Goal: Check status: Check status

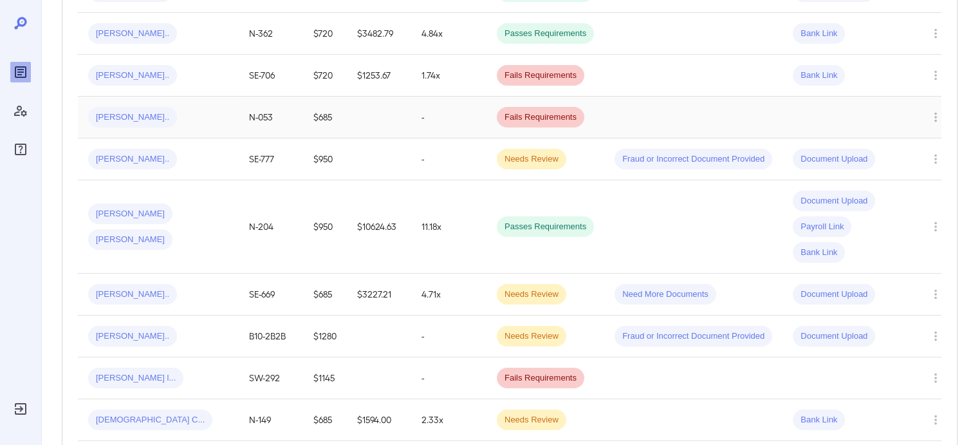
scroll to position [855, 0]
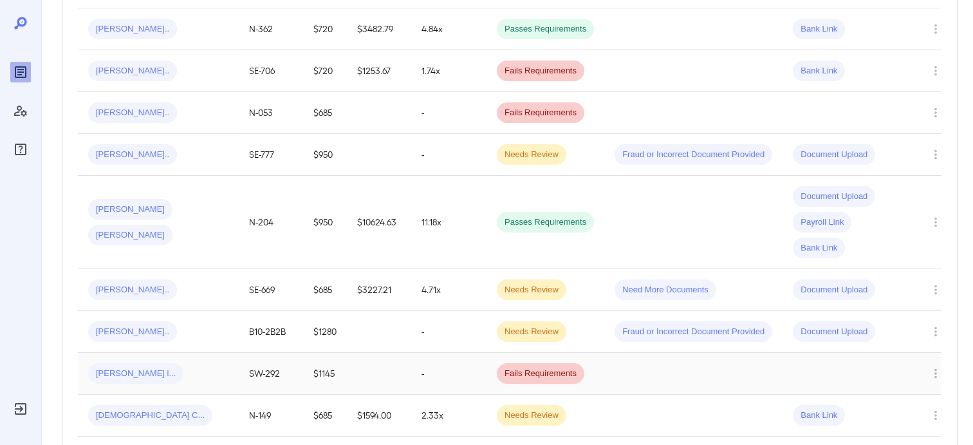
click at [108, 368] on span "[PERSON_NAME] l..." at bounding box center [135, 374] width 95 height 12
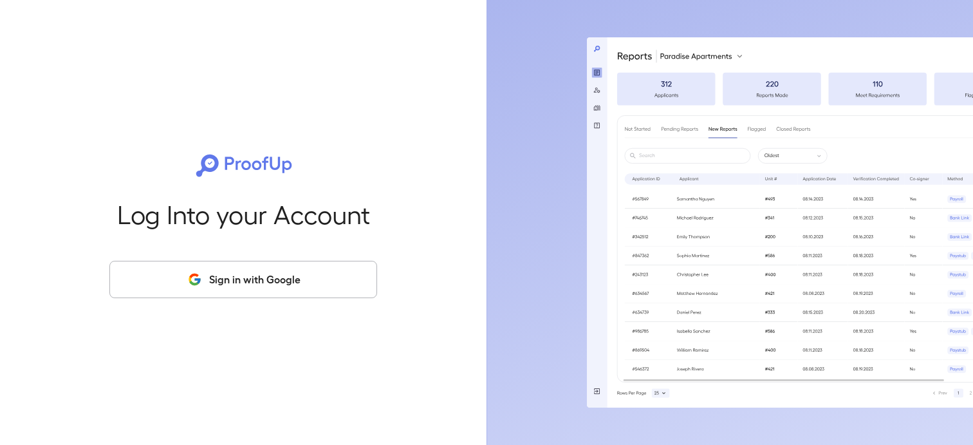
click at [253, 276] on button "Sign in with Google" at bounding box center [243, 279] width 268 height 37
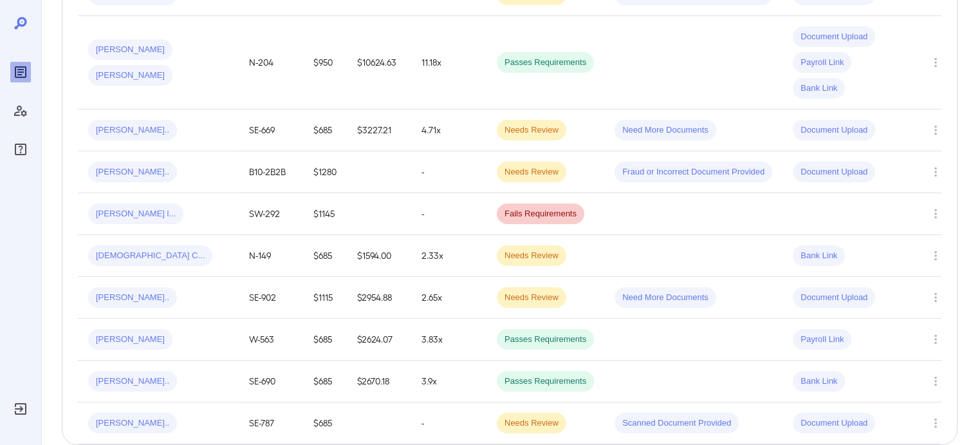
scroll to position [1015, 0]
click at [115, 207] on span "[PERSON_NAME] l..." at bounding box center [135, 213] width 95 height 12
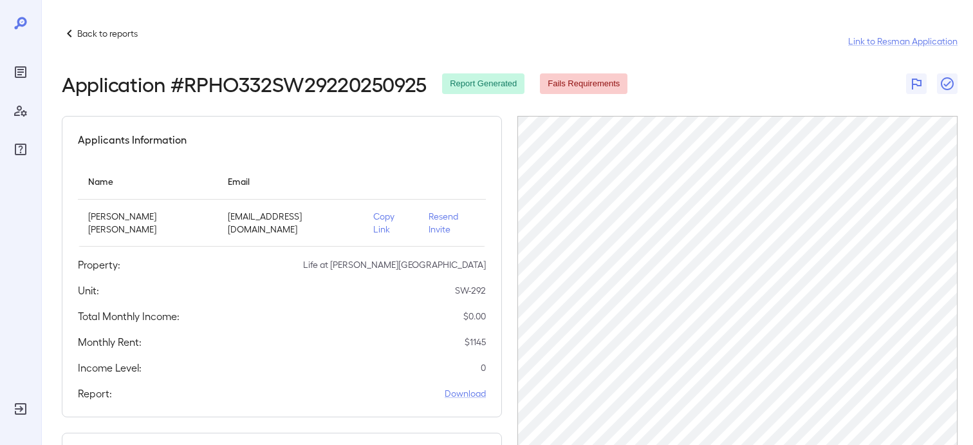
click at [97, 35] on p "Back to reports" at bounding box center [107, 33] width 61 height 13
